Goal: Task Accomplishment & Management: Use online tool/utility

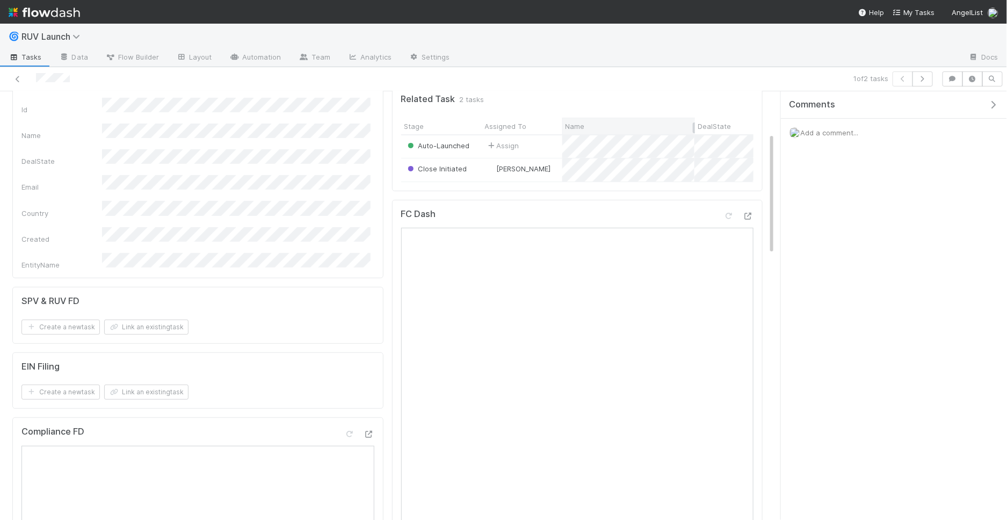
scroll to position [160, 0]
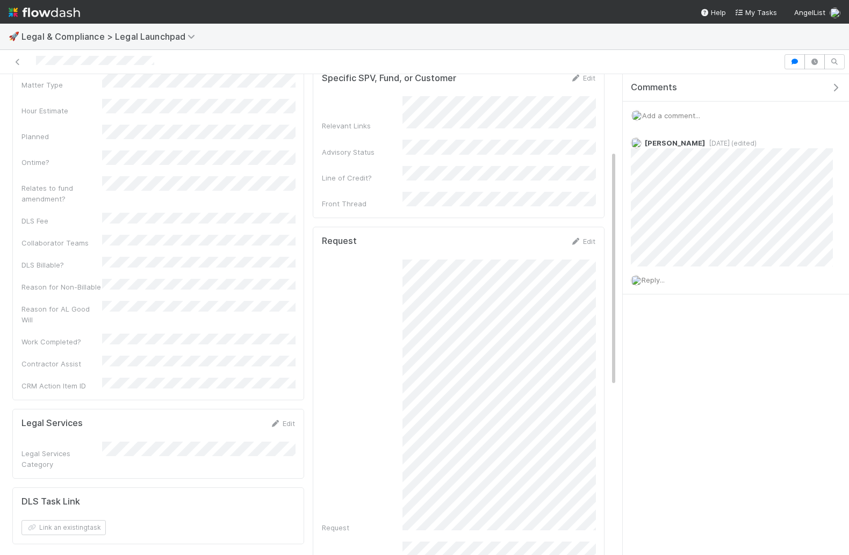
scroll to position [154, 0]
